Goal: Information Seeking & Learning: Learn about a topic

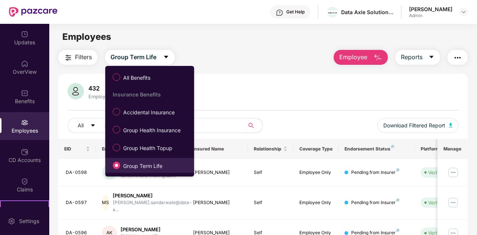
click at [148, 168] on span "Group Term Life" at bounding box center [142, 166] width 45 height 8
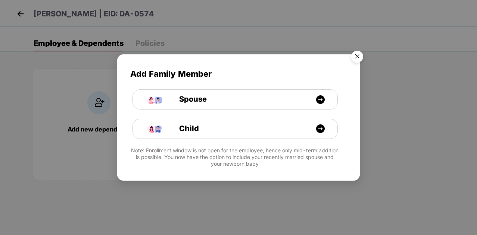
click at [361, 55] on img "Close" at bounding box center [357, 57] width 21 height 21
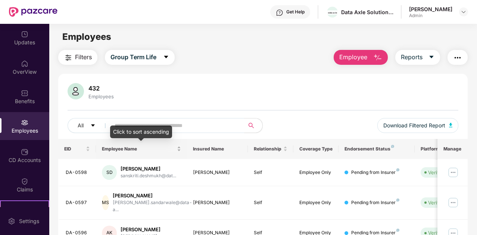
click at [157, 142] on div "Click to sort ascending" at bounding box center [141, 135] width 62 height 18
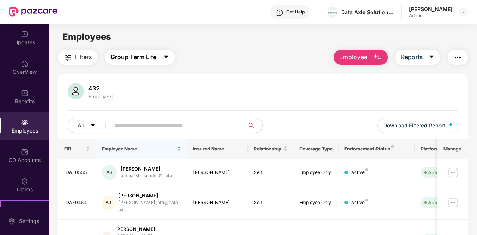
click at [157, 56] on button "Group Term Life" at bounding box center [140, 57] width 70 height 15
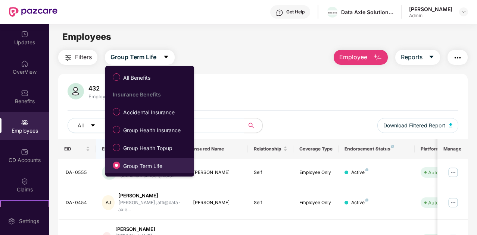
click at [154, 164] on span "Group Term Life" at bounding box center [142, 166] width 45 height 8
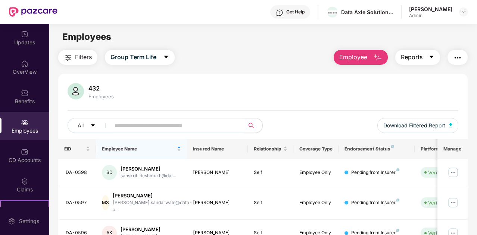
click at [431, 56] on icon "caret-down" at bounding box center [432, 57] width 4 height 3
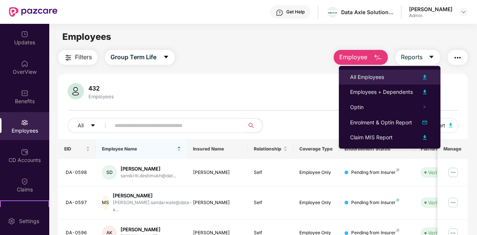
click at [409, 75] on div "All Employees" at bounding box center [389, 77] width 79 height 9
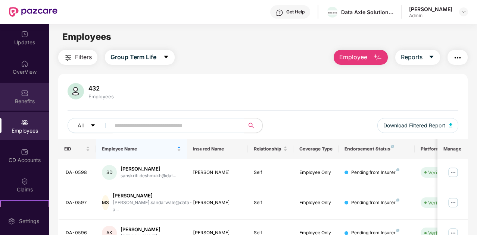
click at [28, 93] on div "Benefits" at bounding box center [24, 97] width 49 height 28
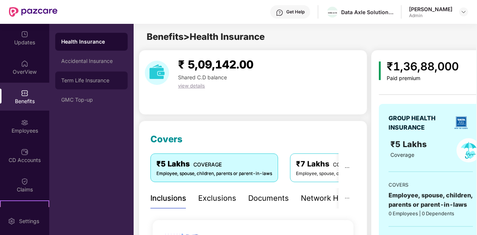
click at [87, 88] on div "Term Life Insurance" at bounding box center [91, 81] width 72 height 18
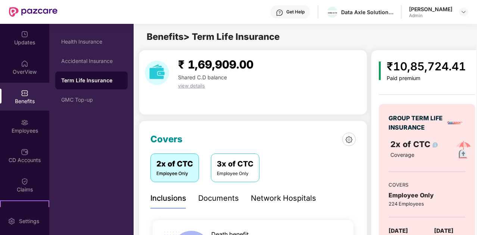
click at [207, 212] on div "Inclusions Documents Network Hospitals Death benefit Covered All kinds of natur…" at bounding box center [252, 237] width 205 height 98
click at [223, 198] on div "Documents" at bounding box center [218, 199] width 41 height 12
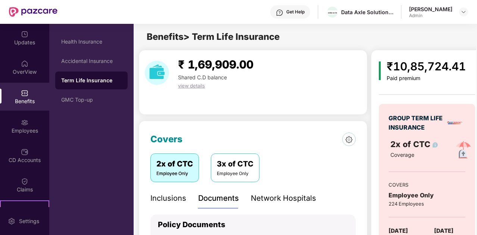
click at [350, 141] on img at bounding box center [349, 140] width 7 height 7
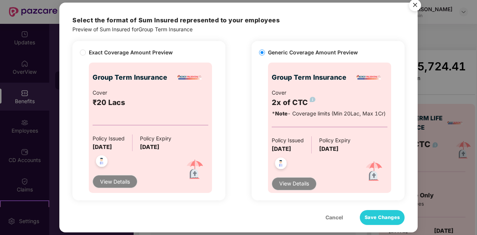
click at [412, 5] on img "Close" at bounding box center [415, 6] width 21 height 21
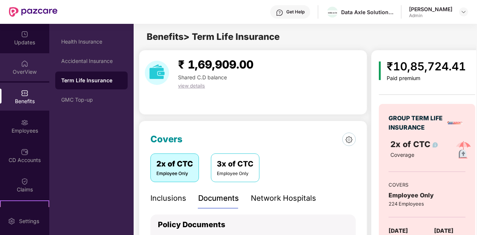
click at [35, 75] on div "OverView" at bounding box center [24, 71] width 49 height 7
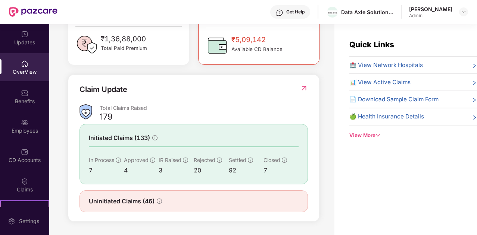
scroll to position [225, 0]
click at [306, 87] on img at bounding box center [304, 88] width 8 height 7
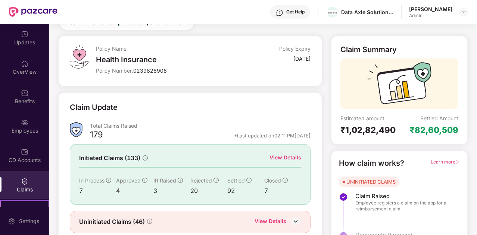
scroll to position [56, 0]
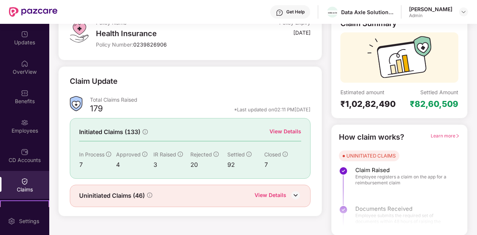
click at [297, 195] on img at bounding box center [295, 195] width 11 height 11
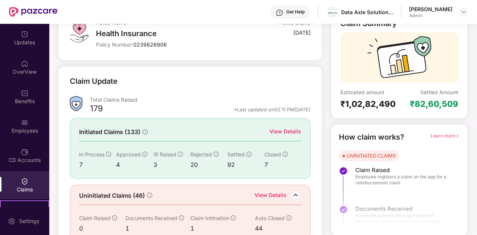
scroll to position [68, 0]
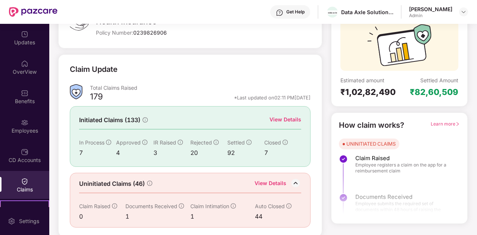
drag, startPoint x: 177, startPoint y: 192, endPoint x: 107, endPoint y: 180, distance: 70.1
click at [107, 180] on span "Uninitiated Claims (46)" at bounding box center [112, 184] width 66 height 9
click at [285, 141] on icon "info-circle" at bounding box center [285, 142] width 5 height 5
click at [297, 181] on img at bounding box center [295, 183] width 11 height 11
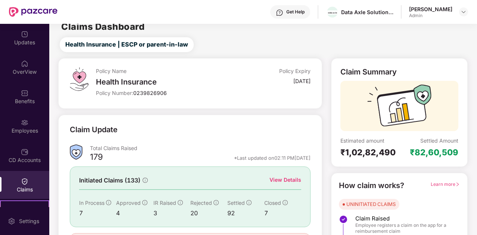
scroll to position [0, 0]
